Goal: Communication & Community: Ask a question

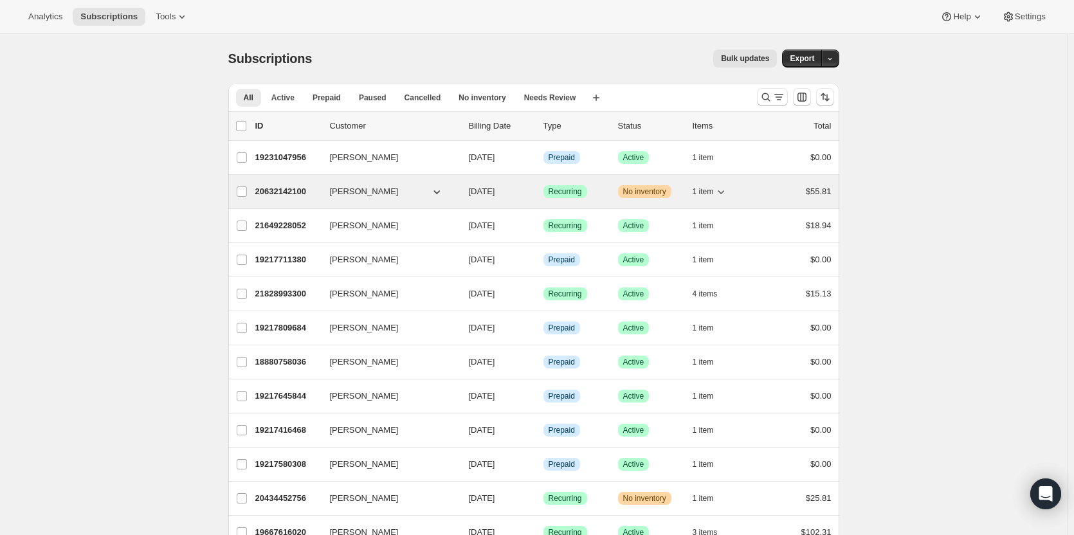
click at [614, 190] on div "20632142100 [PERSON_NAME] [DATE] Success Recurring Warning No inventory 1 item …" at bounding box center [543, 192] width 576 height 18
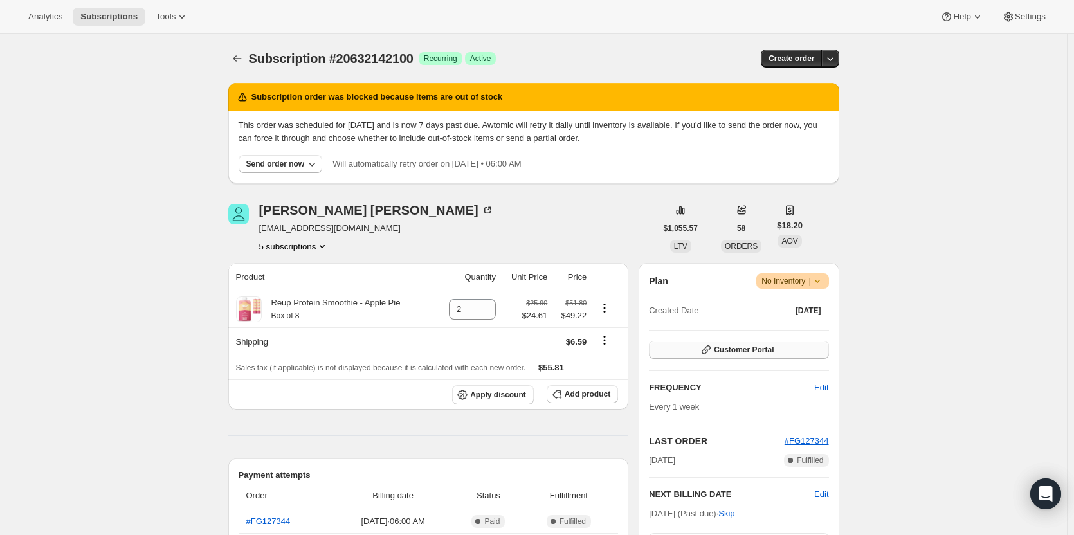
click at [764, 348] on span "Customer Portal" at bounding box center [744, 350] width 60 height 10
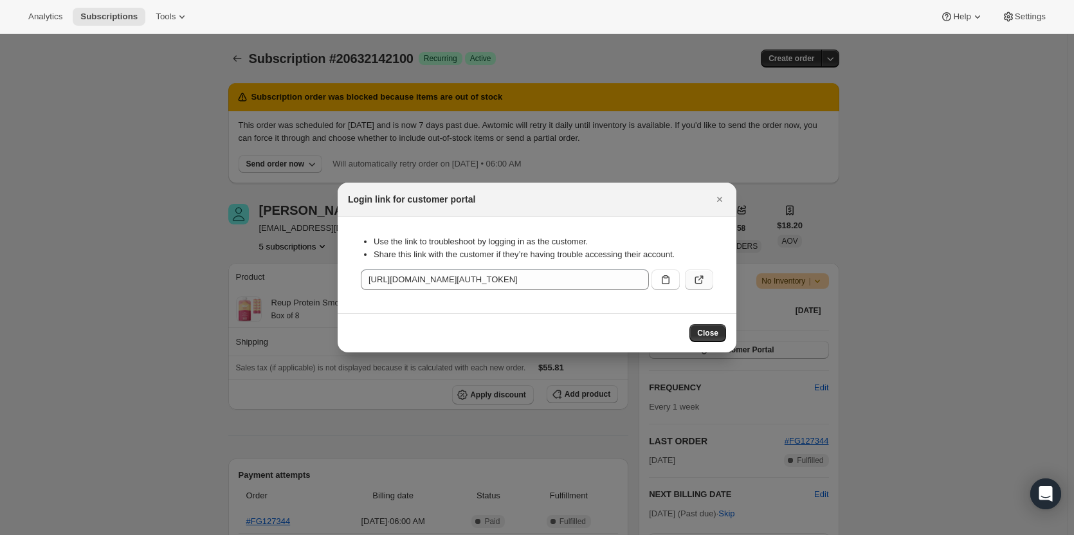
click at [699, 281] on icon ":rc2:" at bounding box center [701, 278] width 5 height 5
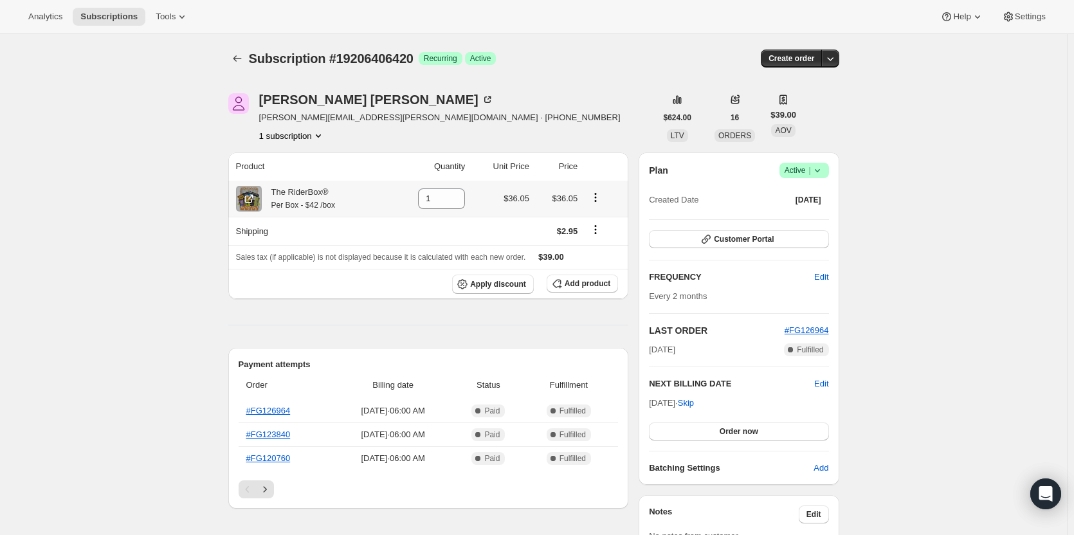
click at [597, 201] on icon "Product actions" at bounding box center [596, 201] width 2 height 2
click at [596, 221] on span "Swap variant" at bounding box center [599, 222] width 48 height 10
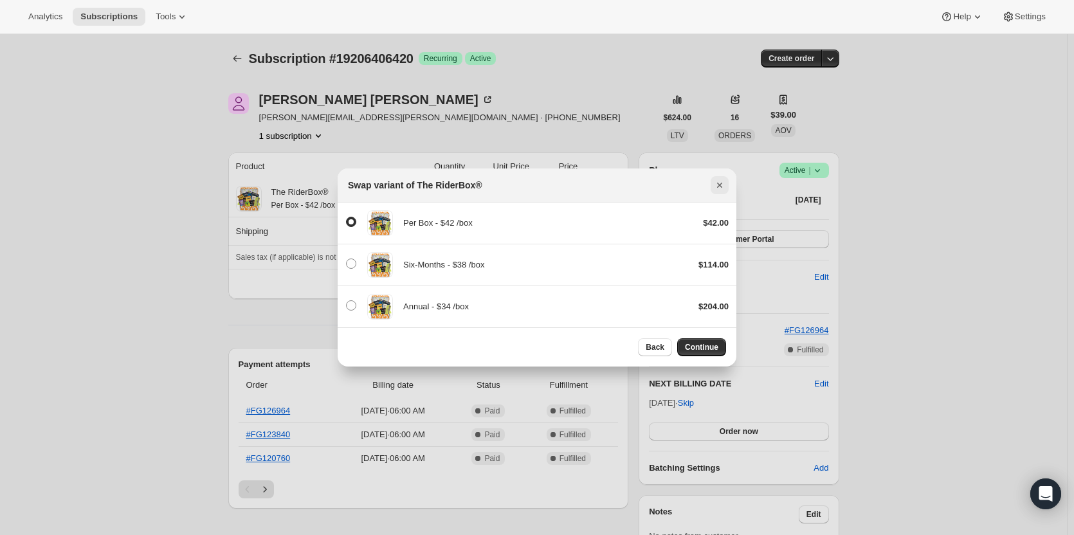
click at [722, 178] on button "Close" at bounding box center [720, 185] width 18 height 18
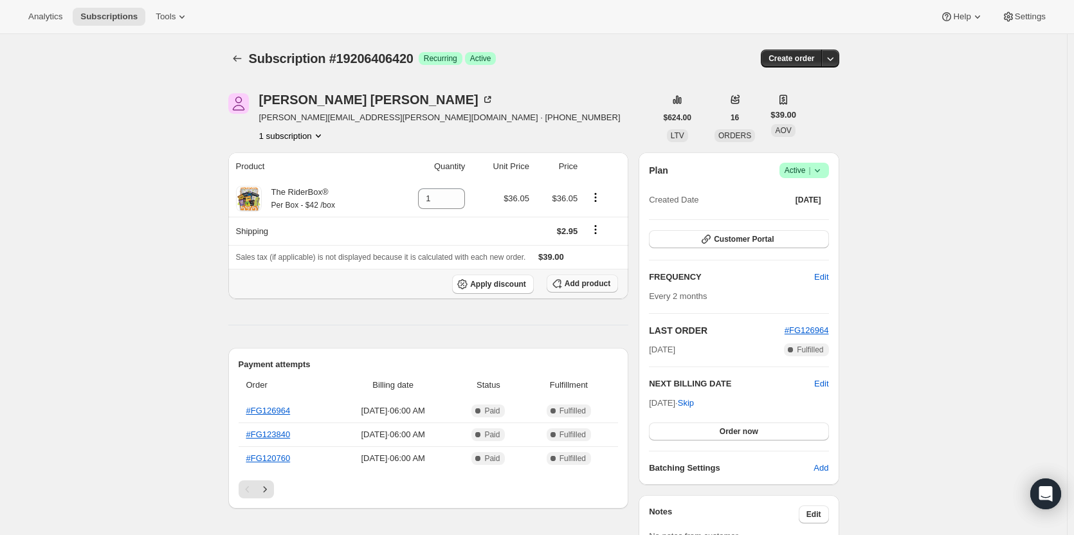
click at [594, 288] on span "Add product" at bounding box center [588, 284] width 46 height 10
drag, startPoint x: 419, startPoint y: 57, endPoint x: 329, endPoint y: 56, distance: 90.1
click at [329, 56] on div "Subscription #19206406420 Success Recurring Success Active" at bounding box center [435, 59] width 373 height 18
copy div "#19206406420 Success"
click at [1038, 497] on icon "Open Intercom Messenger" at bounding box center [1046, 494] width 17 height 17
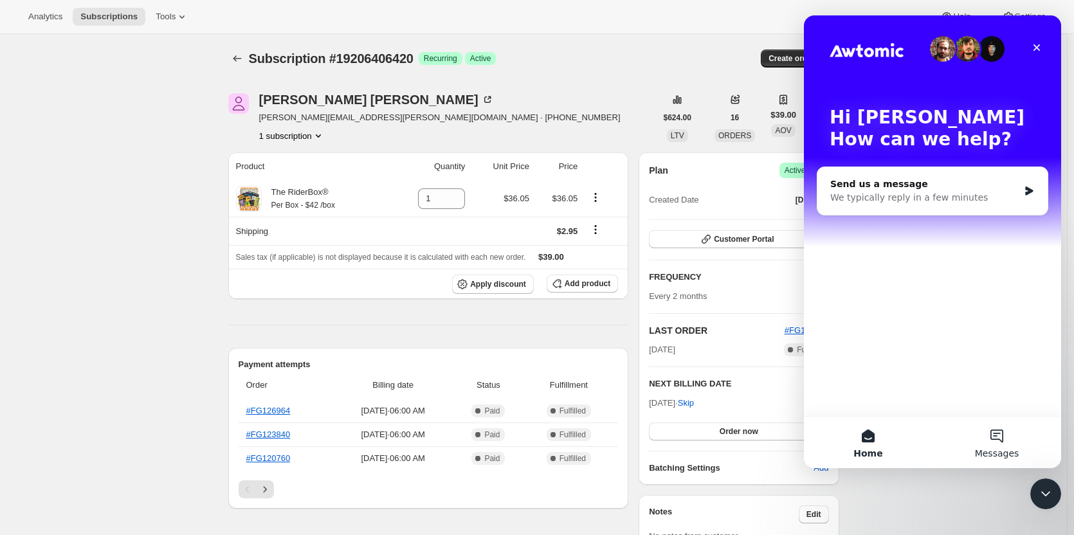
click at [973, 435] on button "Messages" at bounding box center [997, 442] width 129 height 51
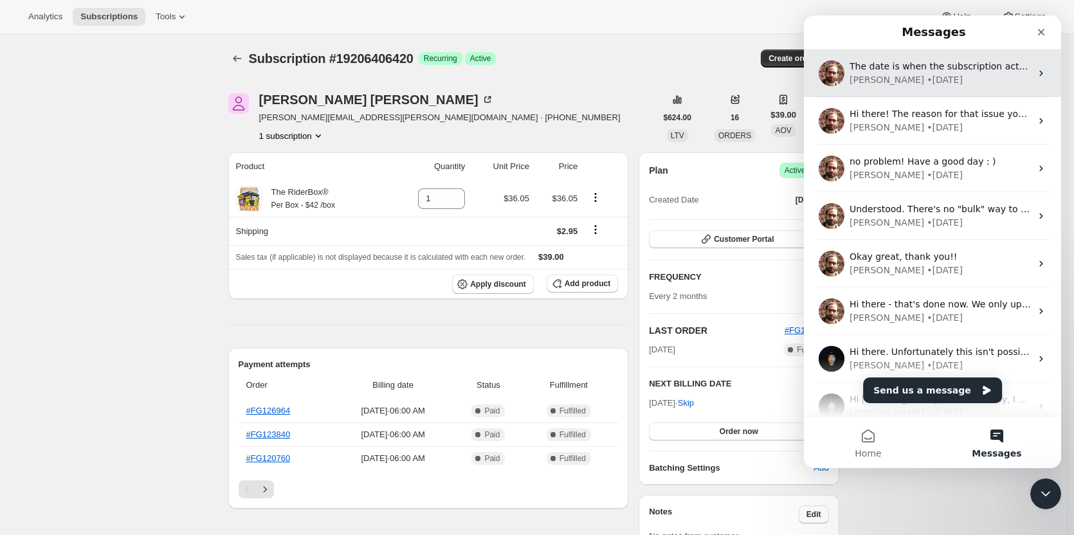
click at [886, 66] on span "The date is when the subscription actually transitioned to Cancelled (not when …" at bounding box center [1082, 66] width 464 height 10
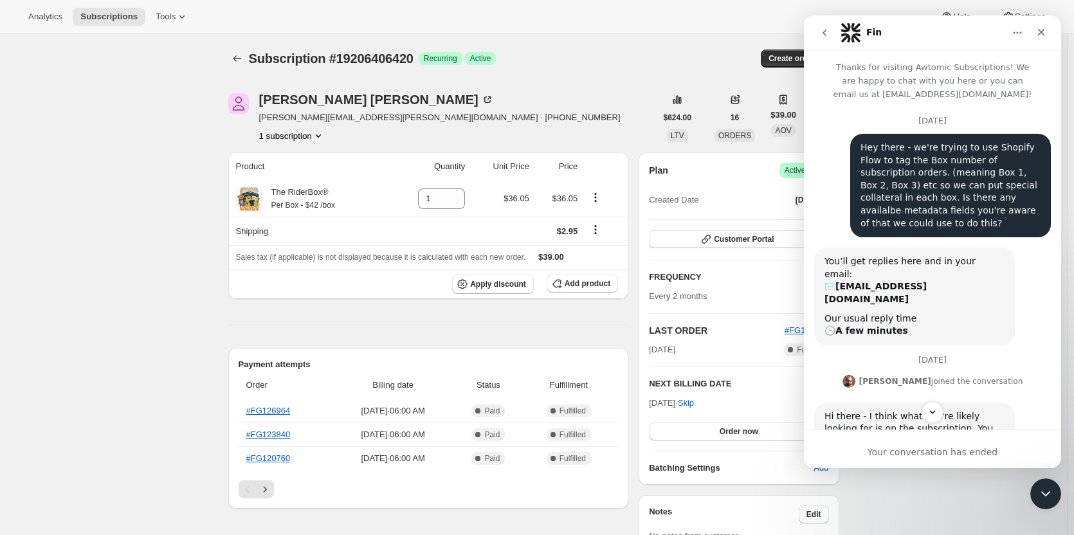
scroll to position [808, 0]
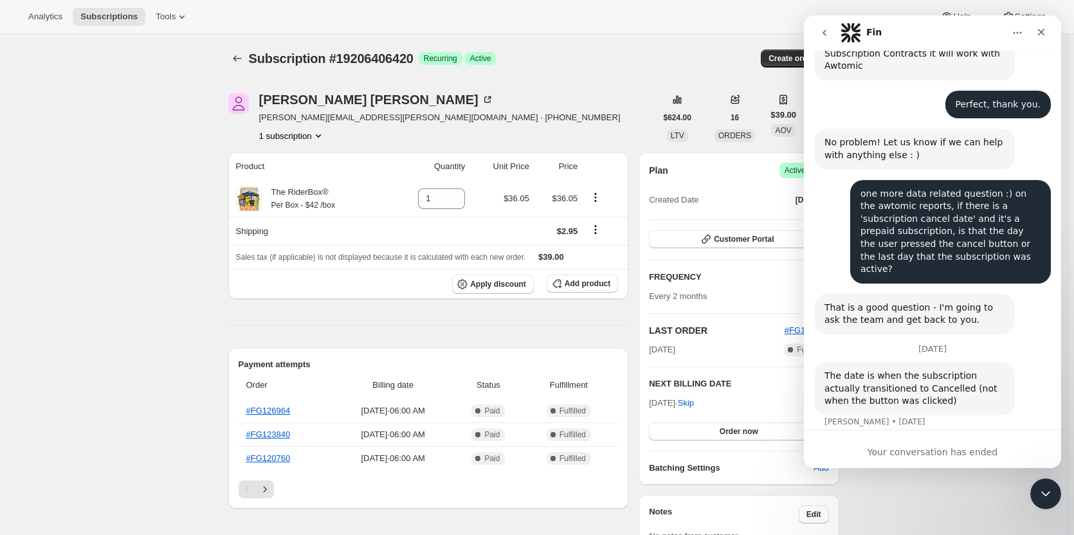
click at [830, 26] on button "go back" at bounding box center [825, 33] width 24 height 24
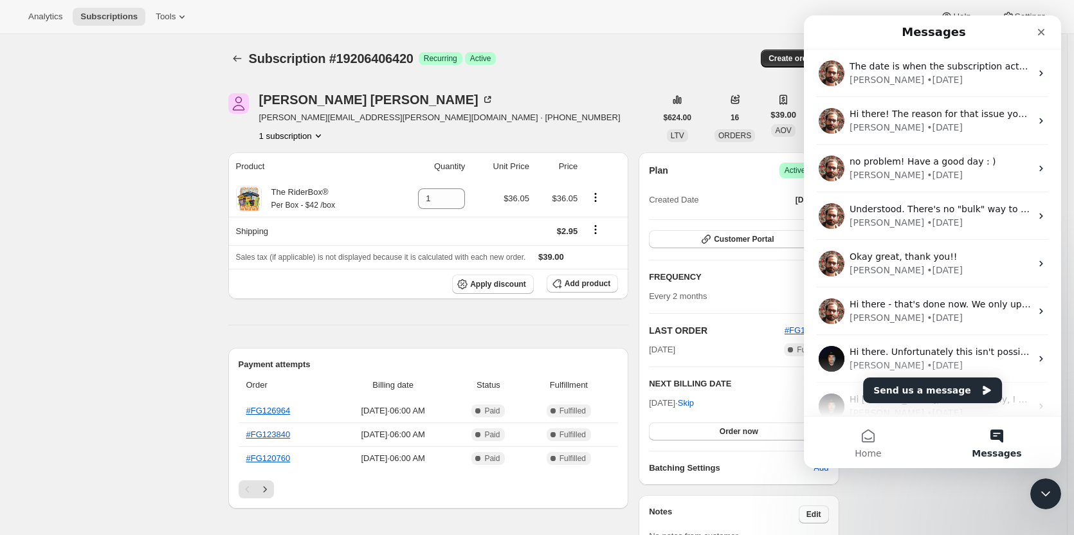
scroll to position [0, 0]
click at [982, 441] on button "Messages" at bounding box center [997, 442] width 129 height 51
click at [936, 394] on button "Send us a message" at bounding box center [932, 391] width 139 height 26
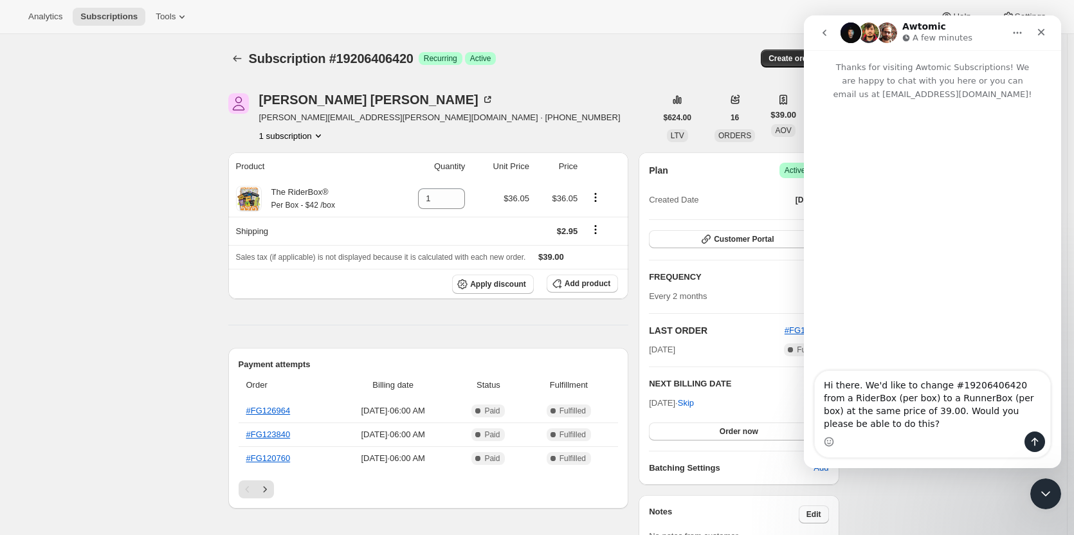
type textarea "Hi there. We'd like to change #19206406420 from a RiderBox (per box) to a Runne…"
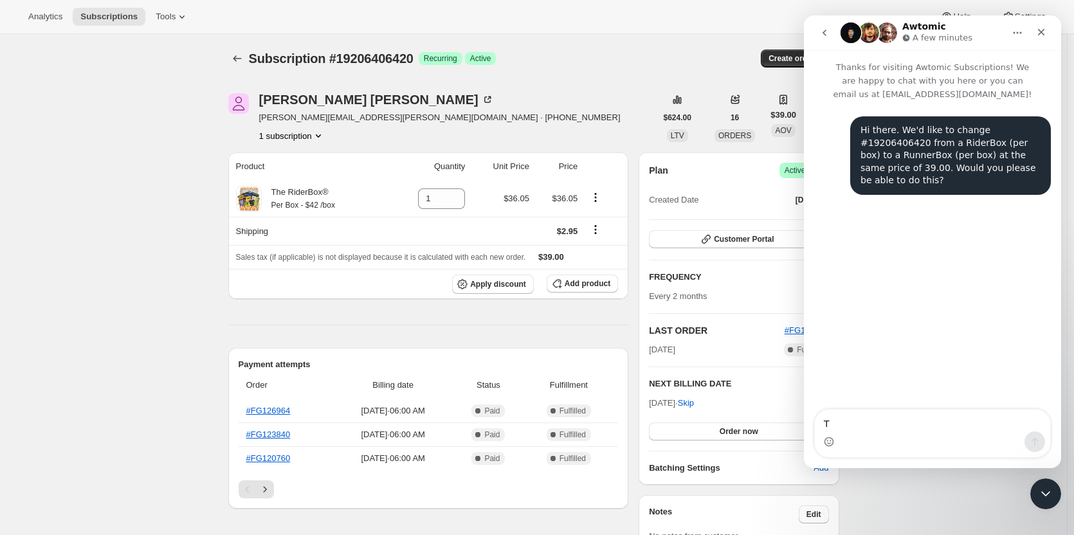
type textarea "Th"
type textarea "Thank you!"
